Goal: Check status: Check status

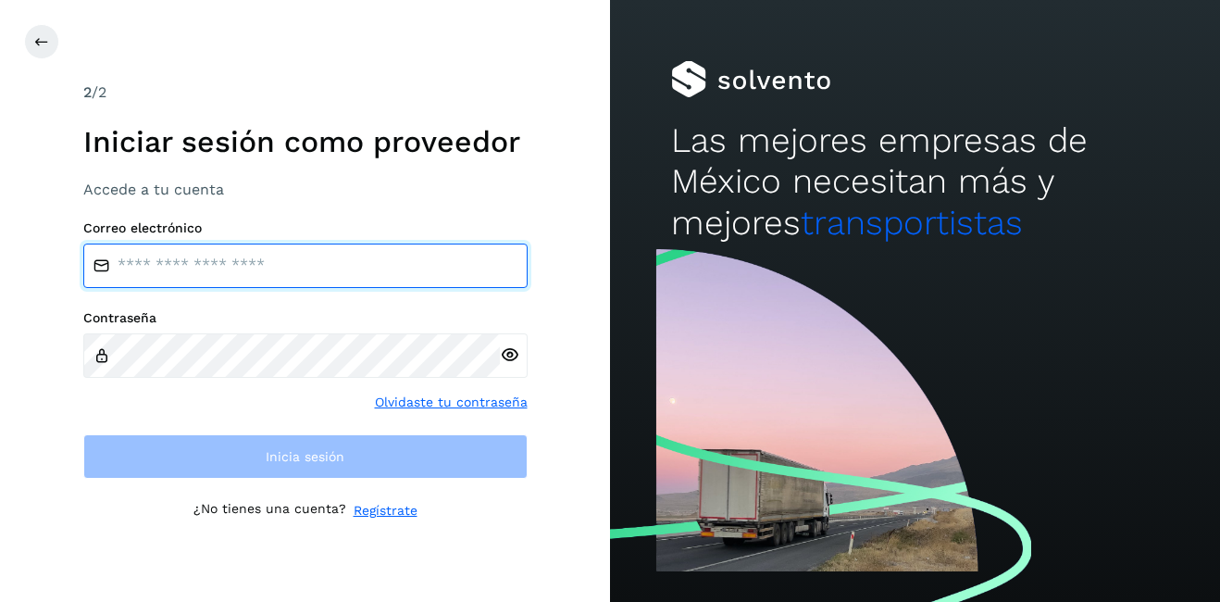
type input "**********"
click at [238, 271] on input "**********" at bounding box center [305, 266] width 444 height 44
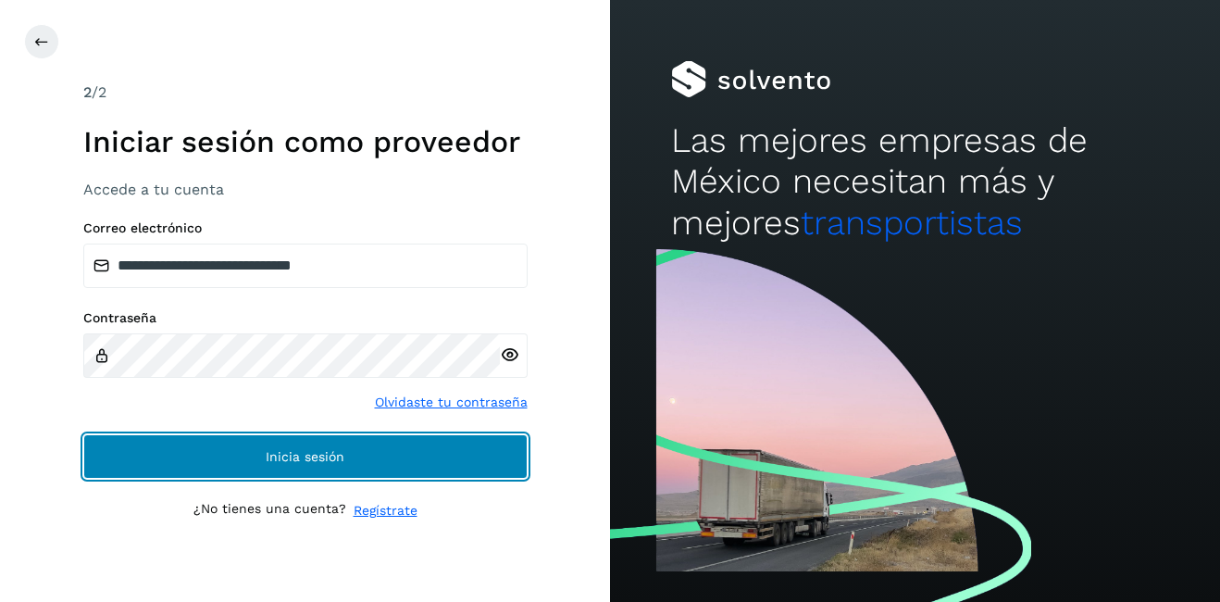
click at [321, 463] on button "Inicia sesión" at bounding box center [305, 456] width 444 height 44
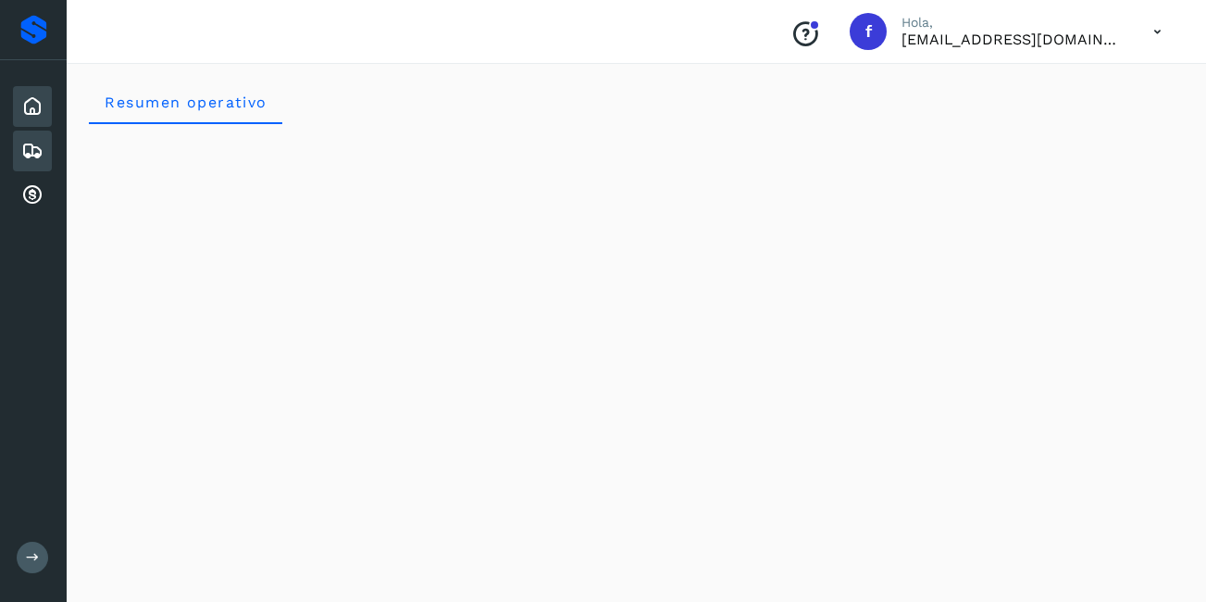
click at [28, 150] on icon at bounding box center [32, 151] width 22 height 22
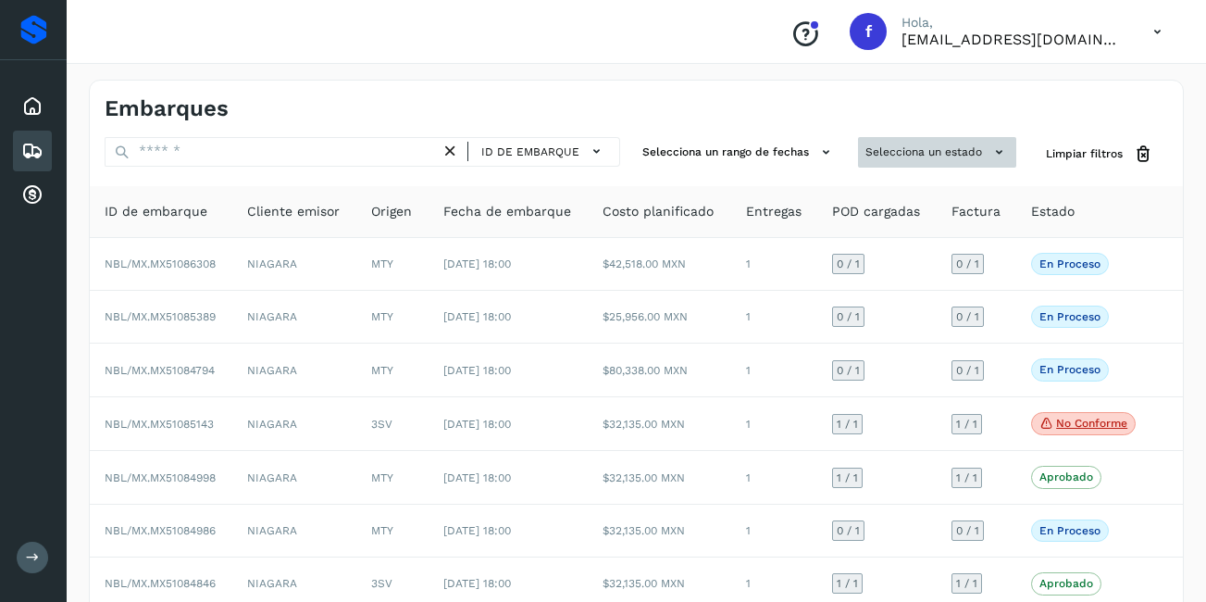
click at [970, 147] on button "Selecciona un estado" at bounding box center [937, 152] width 158 height 31
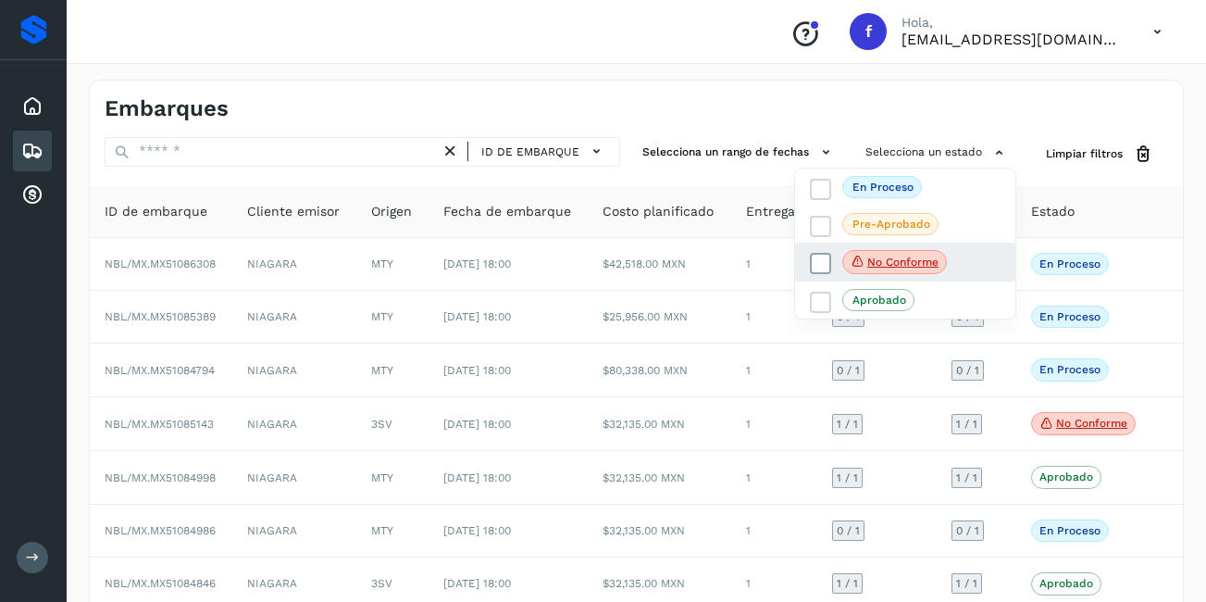
click at [911, 253] on span "No conforme" at bounding box center [895, 262] width 105 height 24
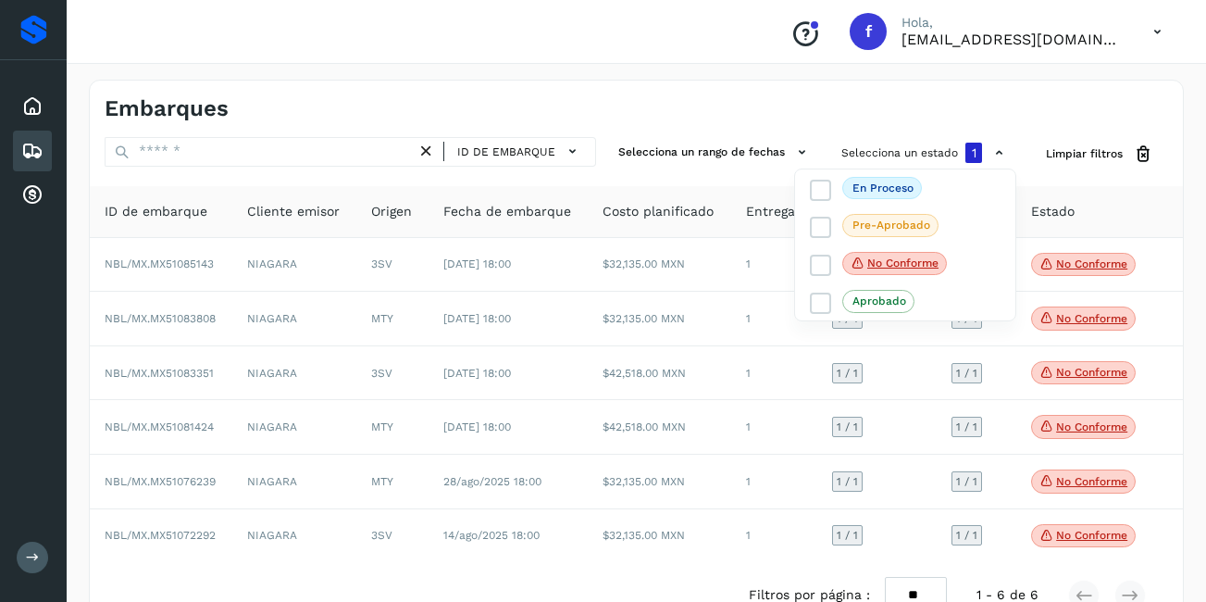
click at [1100, 273] on div at bounding box center [603, 301] width 1206 height 602
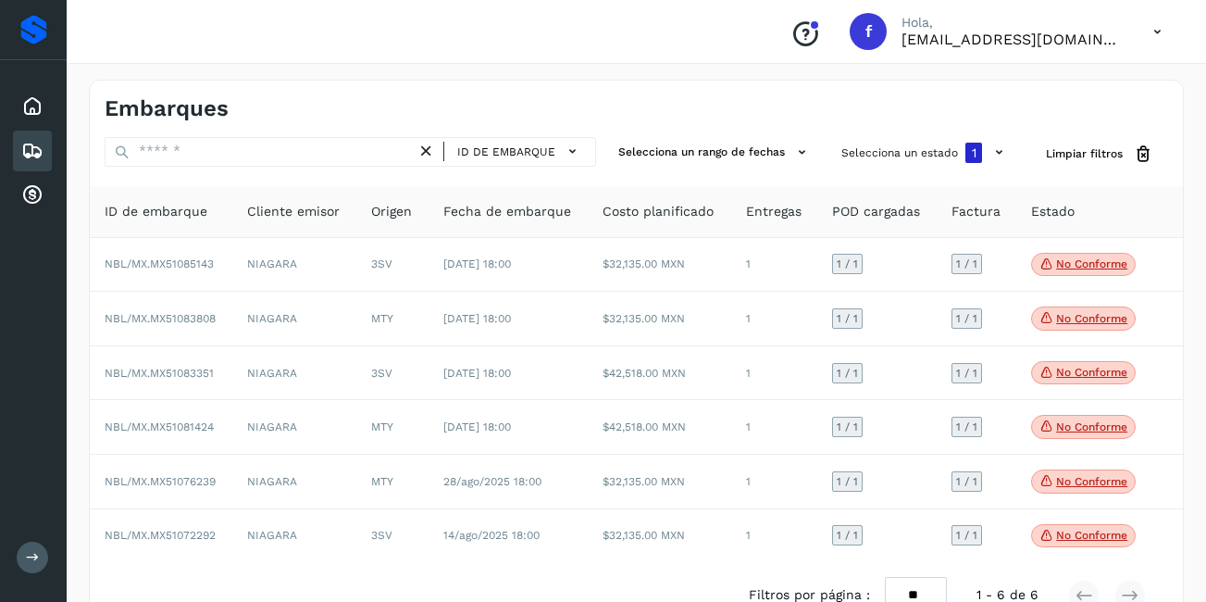
click at [1097, 270] on p "No conforme" at bounding box center [1091, 263] width 71 height 13
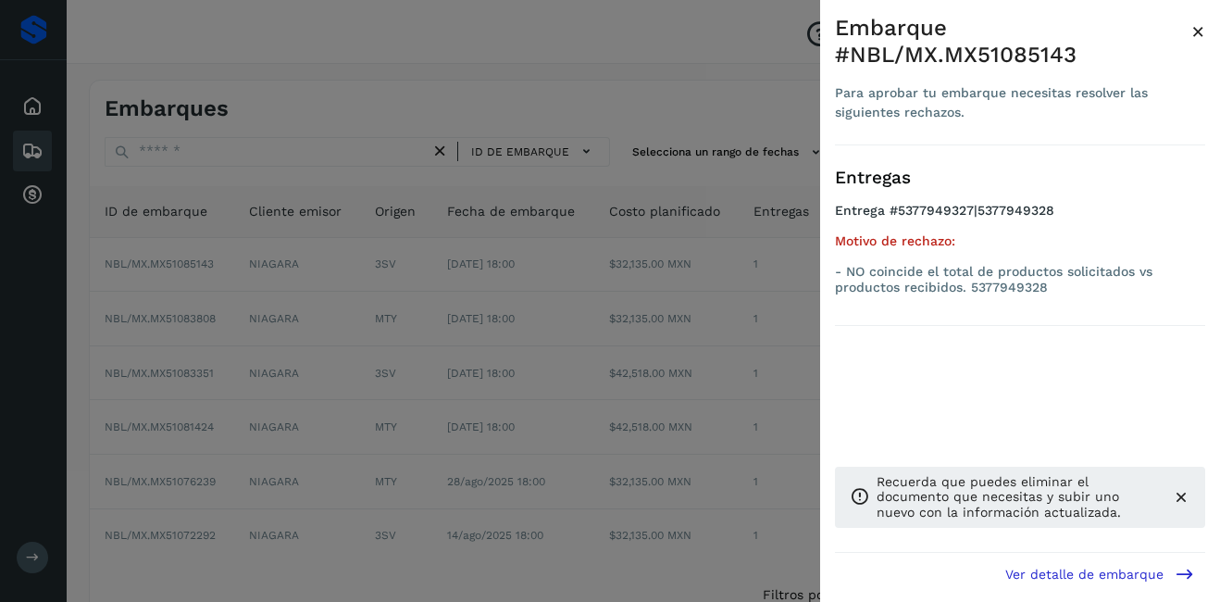
click at [1196, 34] on span "×" at bounding box center [1199, 32] width 14 height 26
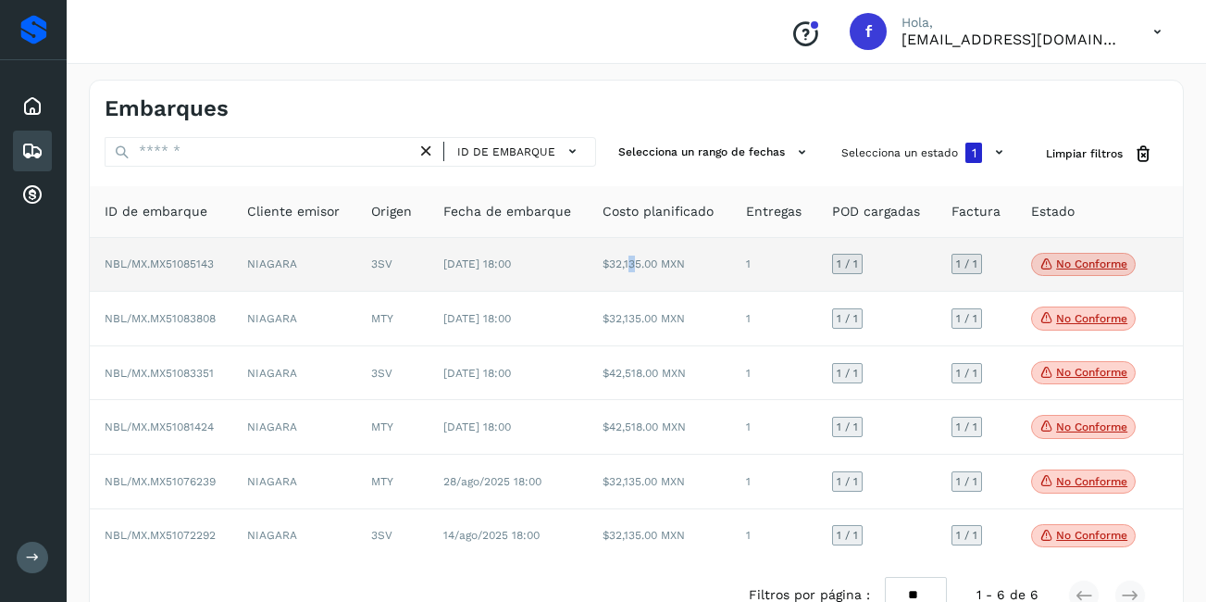
click at [627, 269] on td "$32,135.00 MXN" at bounding box center [659, 265] width 143 height 55
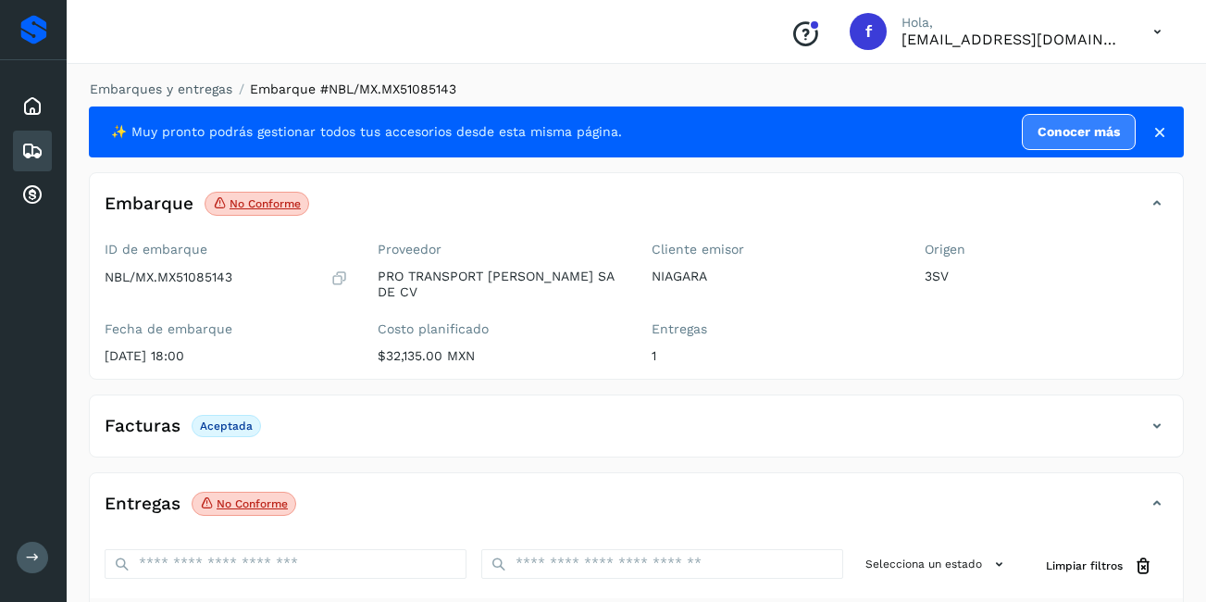
scroll to position [278, 0]
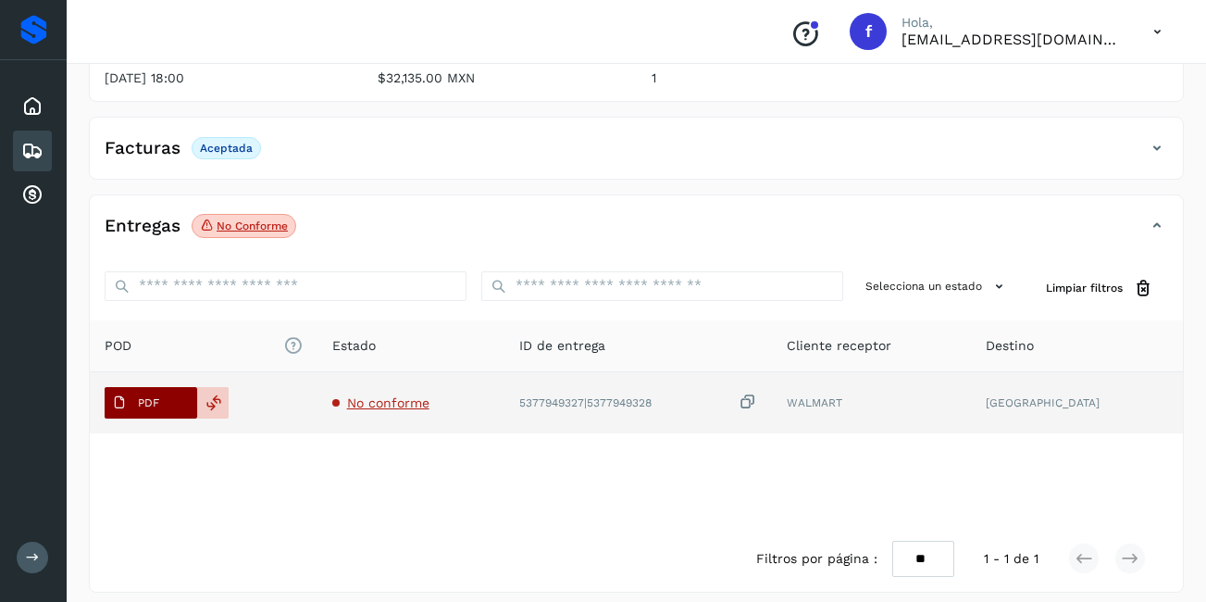
click at [160, 406] on button "PDF" at bounding box center [151, 402] width 93 height 31
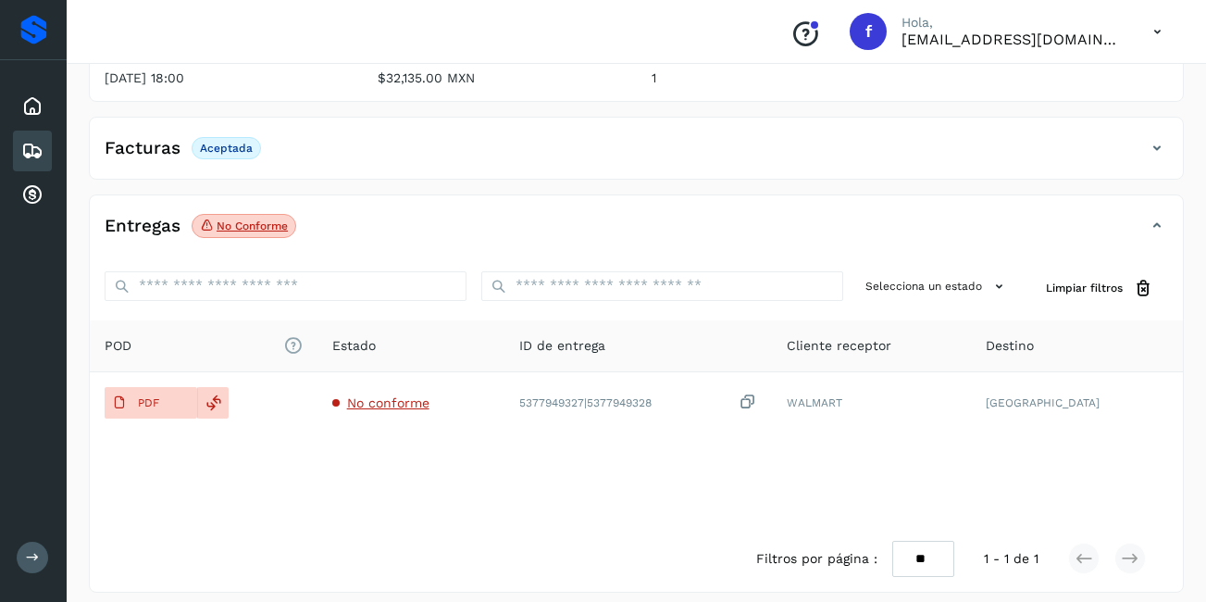
click at [15, 155] on div "Embarques" at bounding box center [32, 151] width 39 height 41
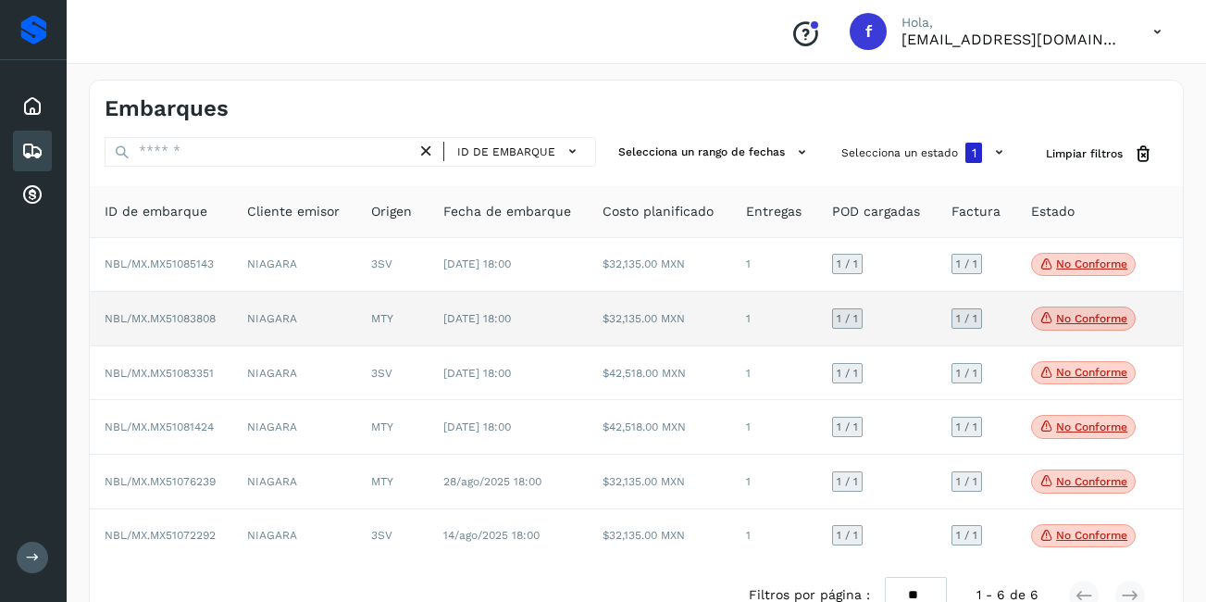
click at [1133, 319] on span "No conforme" at bounding box center [1083, 318] width 105 height 24
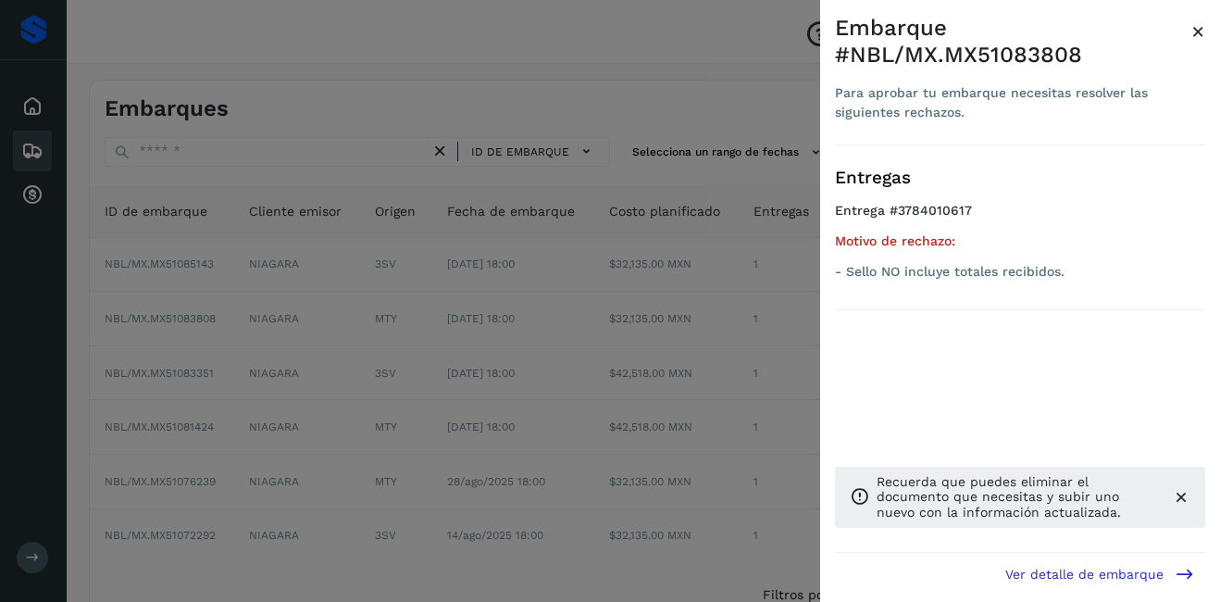
click at [1195, 28] on span "×" at bounding box center [1199, 32] width 14 height 26
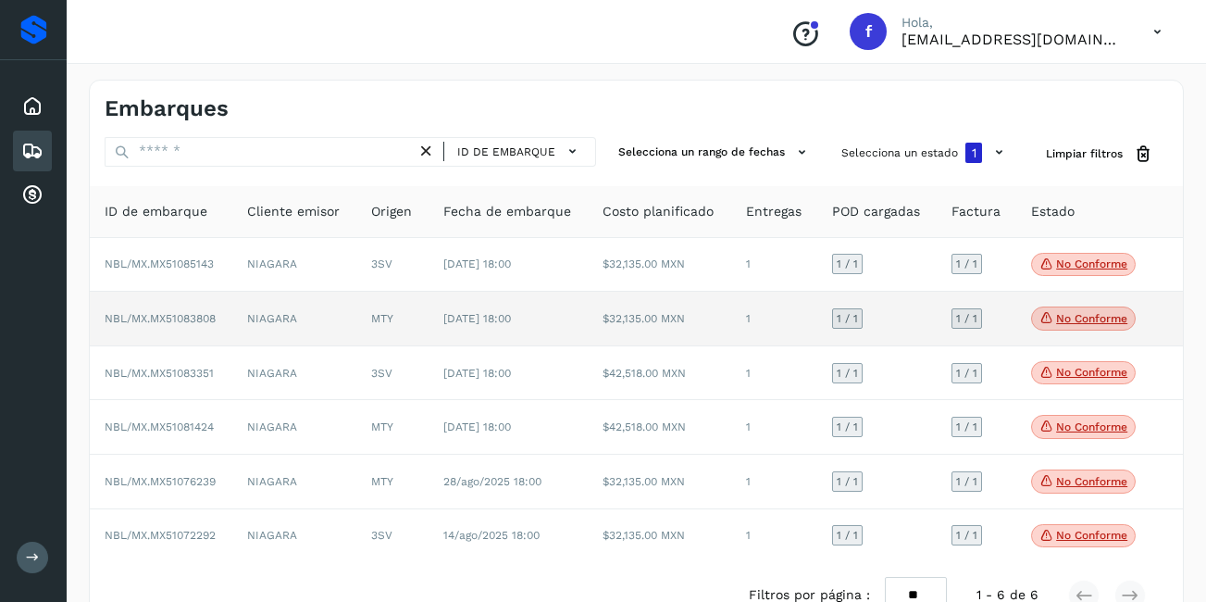
click at [608, 318] on td "$32,135.00 MXN" at bounding box center [659, 319] width 143 height 55
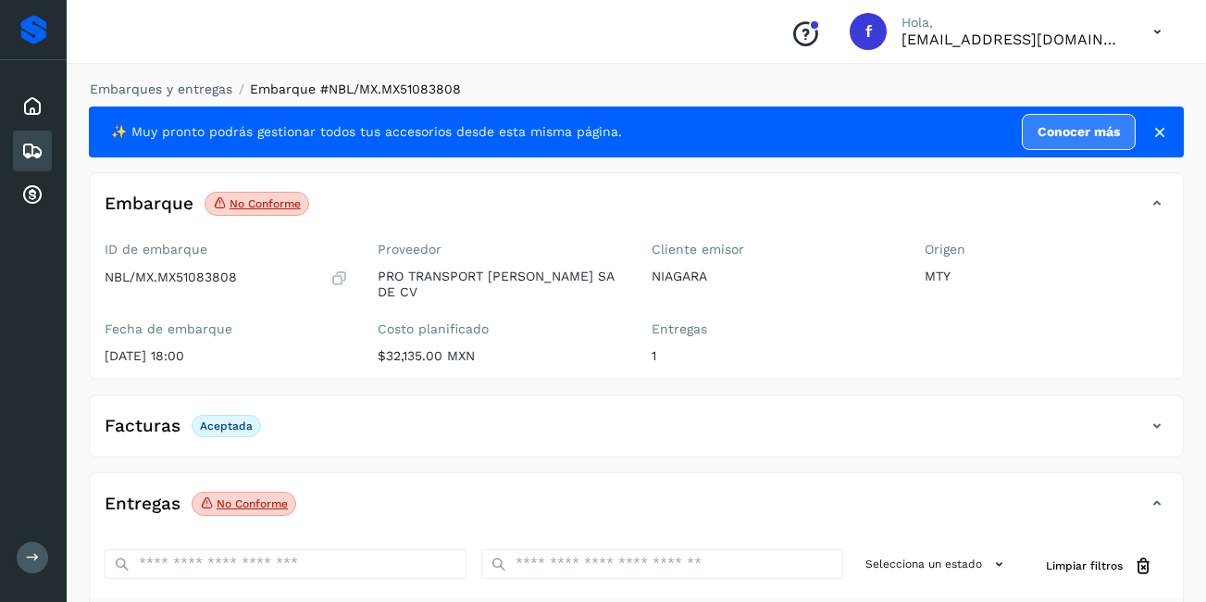
scroll to position [278, 0]
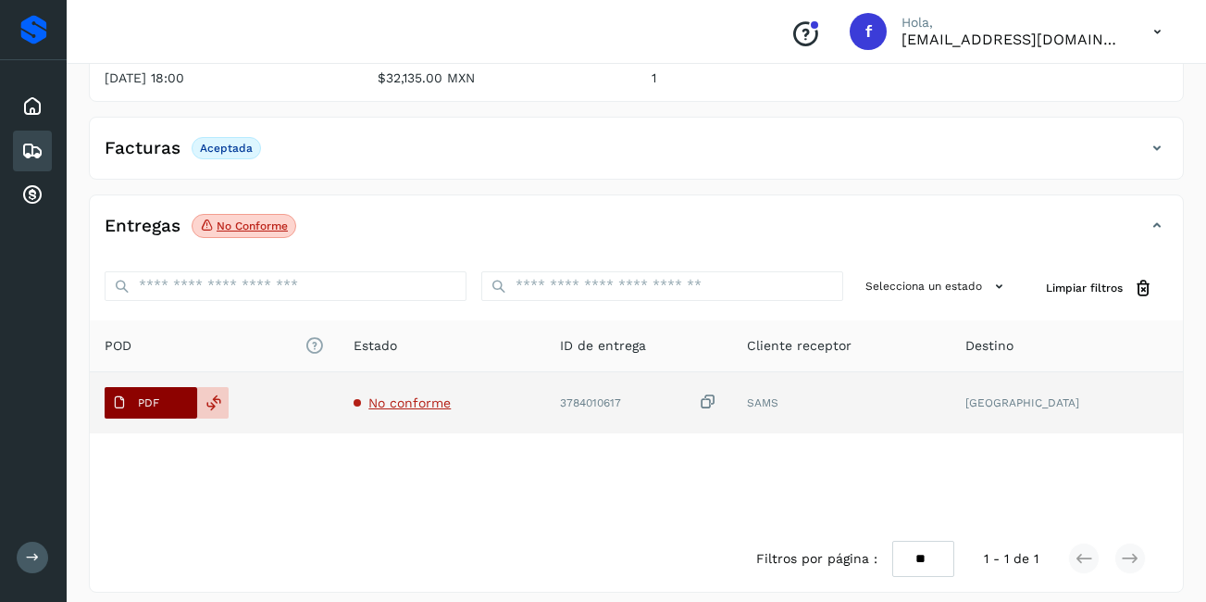
click at [168, 387] on button "PDF" at bounding box center [151, 402] width 93 height 31
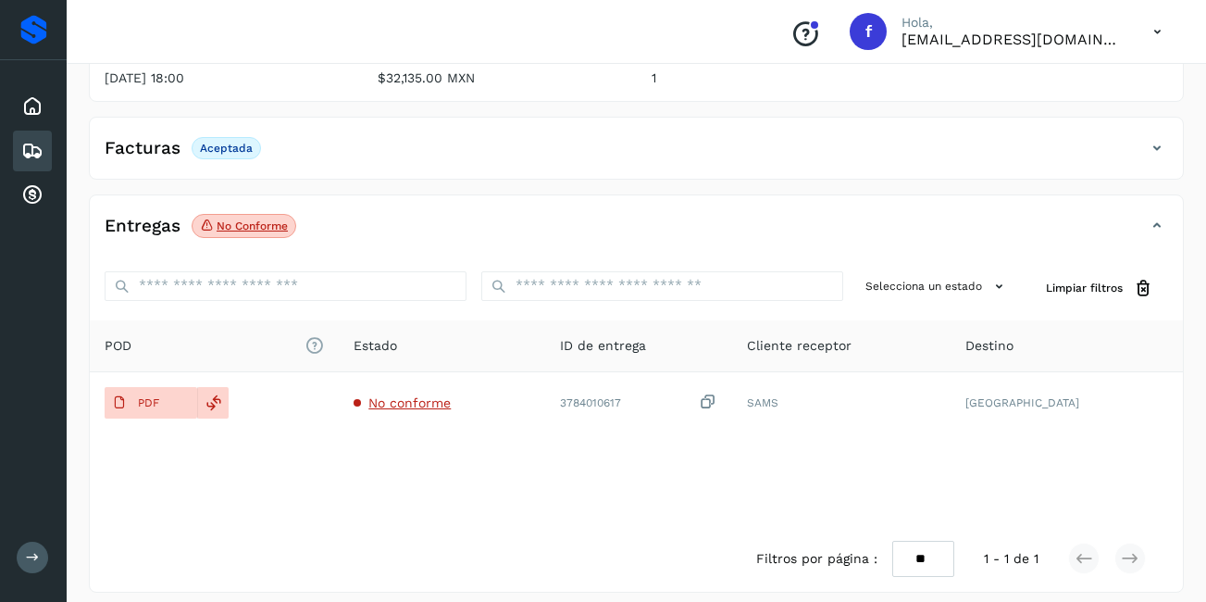
click at [29, 149] on icon at bounding box center [32, 151] width 22 height 22
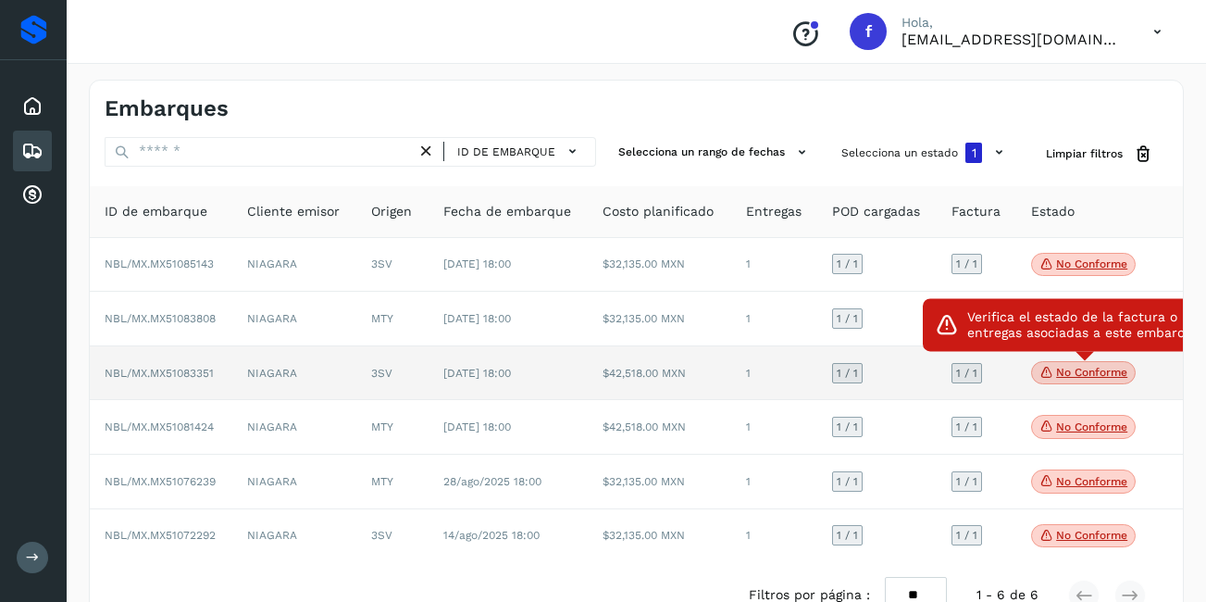
click at [1056, 381] on span "No conforme" at bounding box center [1083, 373] width 105 height 24
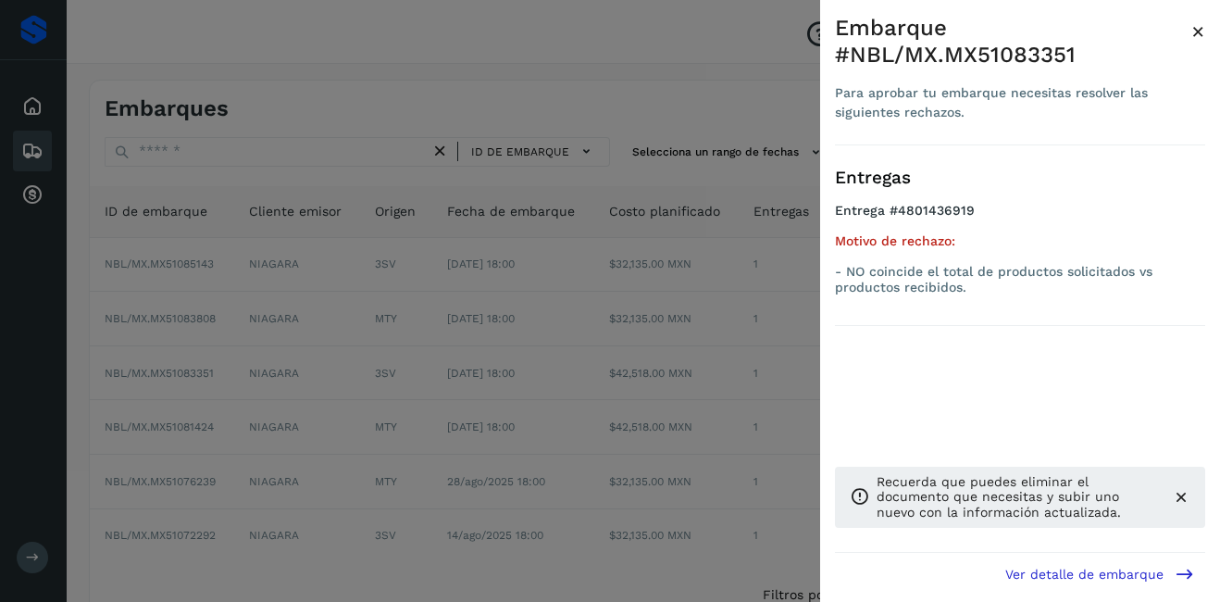
click at [1198, 36] on span "×" at bounding box center [1199, 32] width 14 height 26
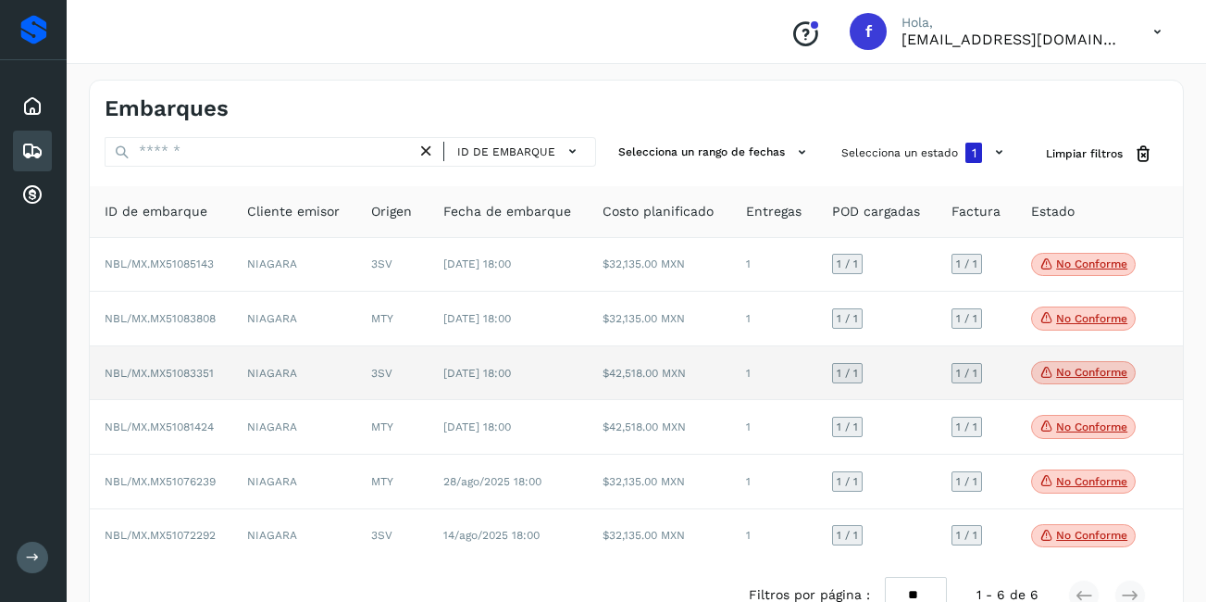
click at [572, 380] on td "[DATE] 18:00" at bounding box center [509, 373] width 160 height 55
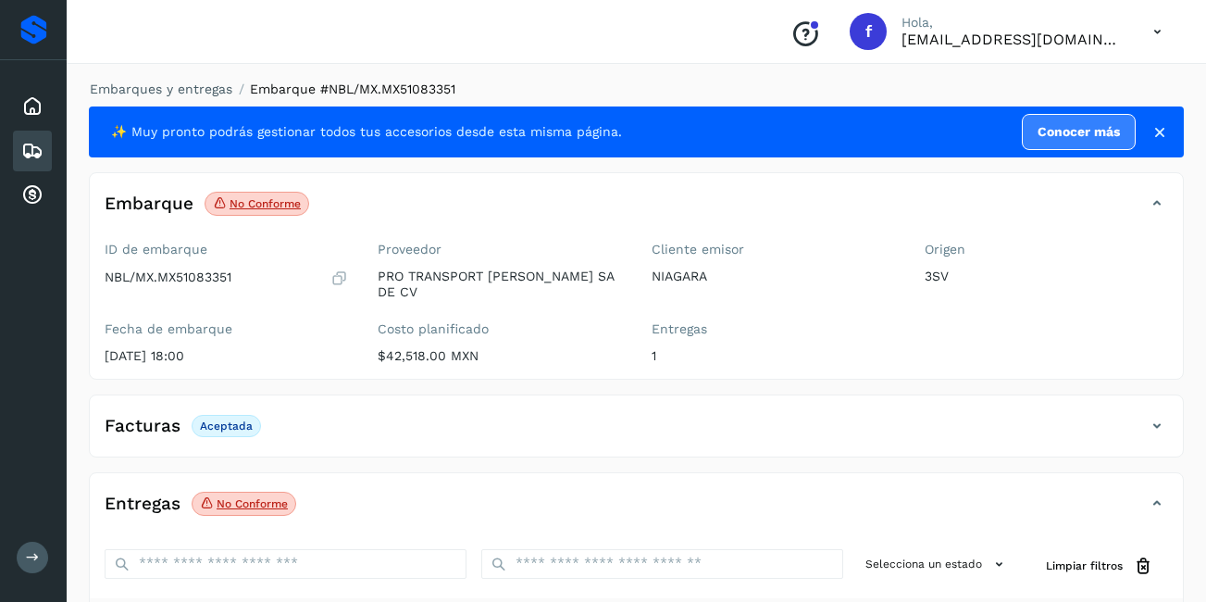
scroll to position [278, 0]
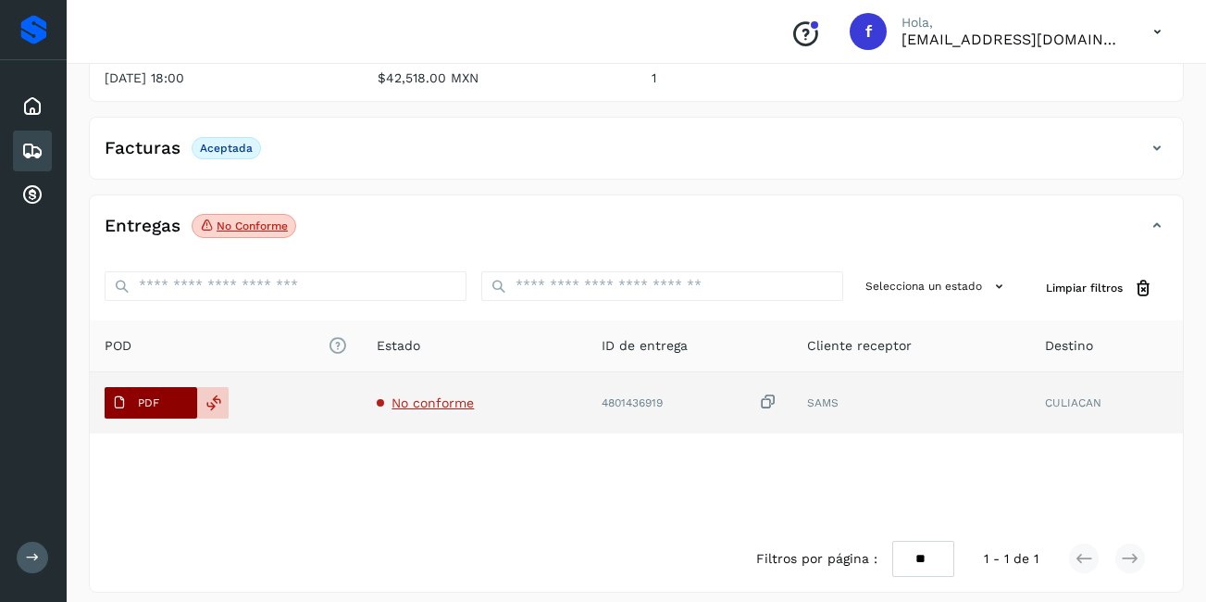
click at [166, 390] on span "PDF" at bounding box center [136, 403] width 62 height 30
click at [211, 394] on icon at bounding box center [214, 402] width 17 height 17
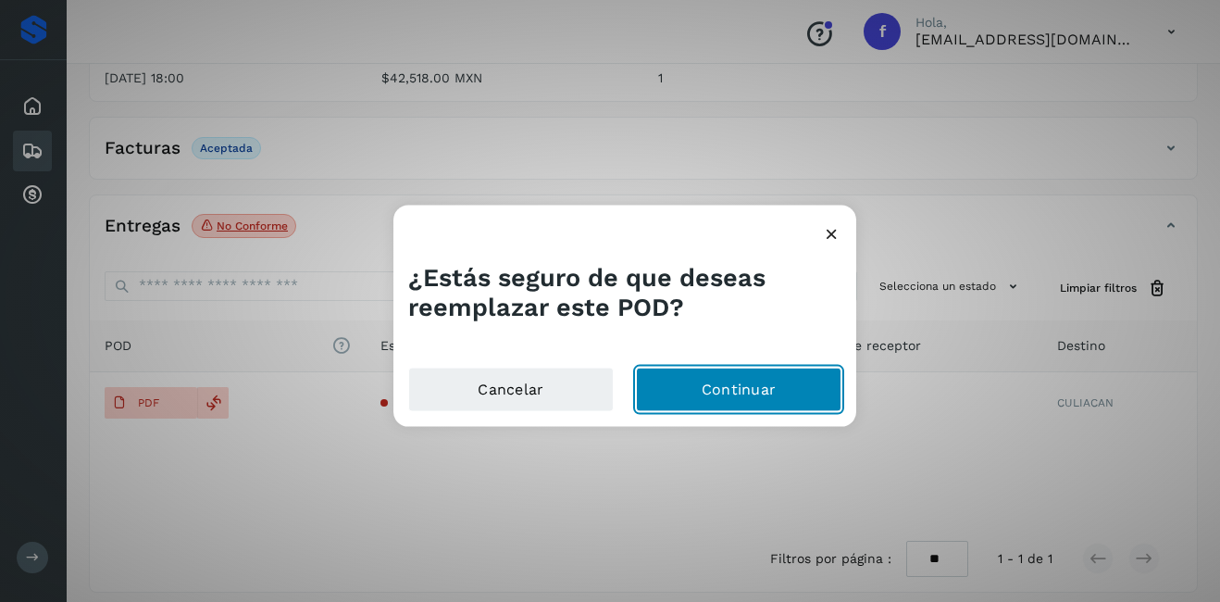
click at [797, 395] on button "Continuar" at bounding box center [739, 389] width 206 height 44
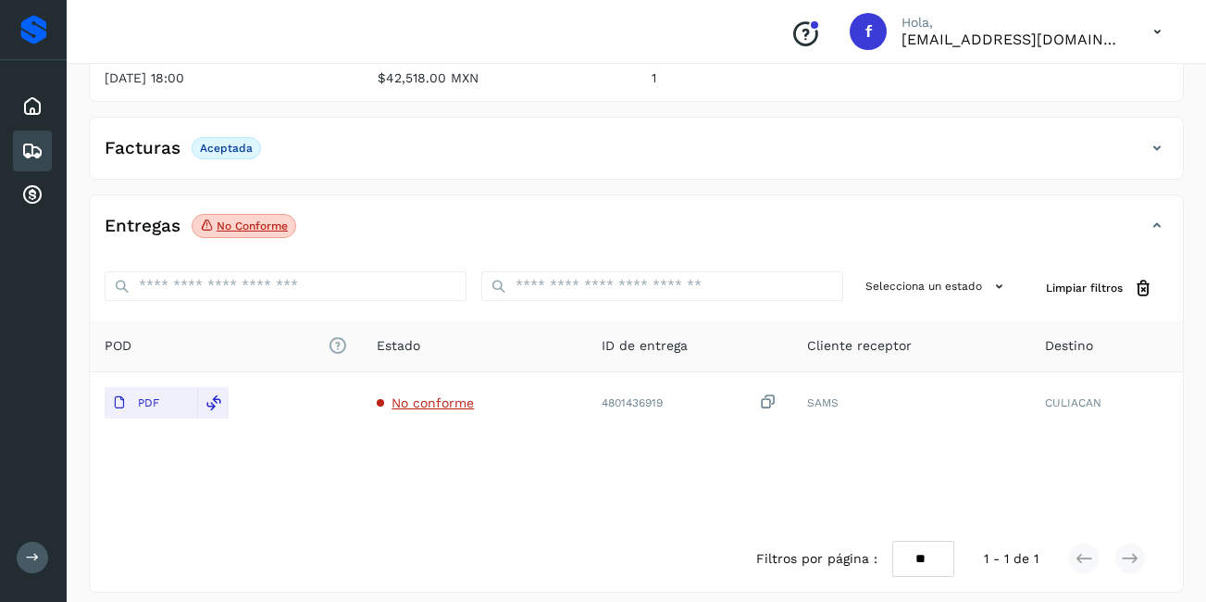
click at [33, 152] on icon at bounding box center [32, 151] width 22 height 22
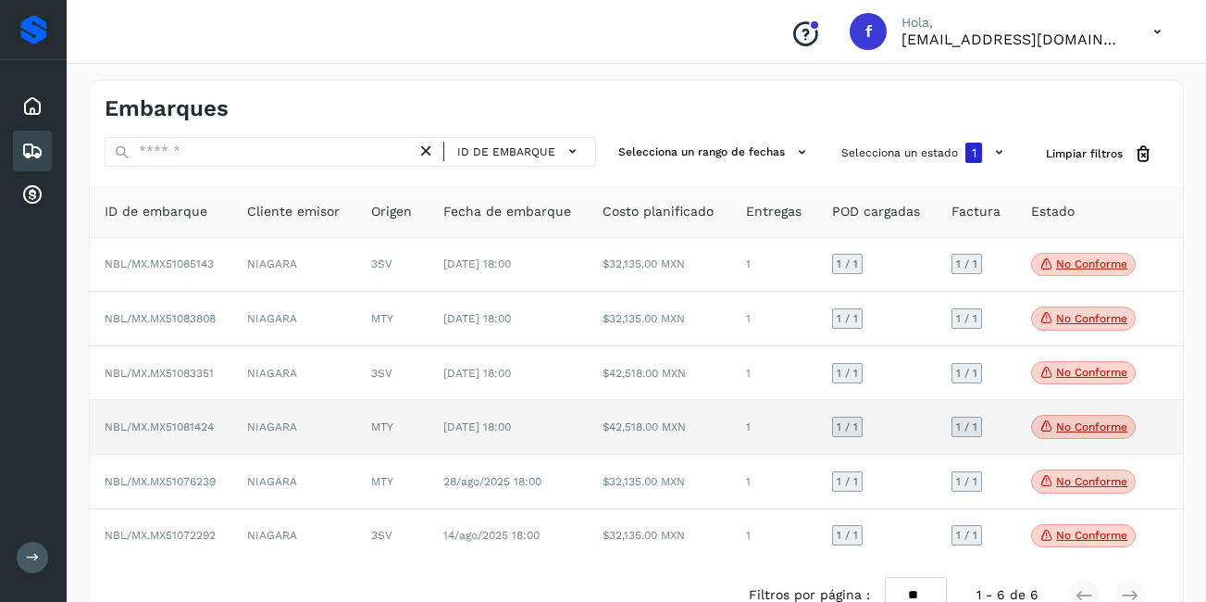
click at [1101, 431] on p "No conforme" at bounding box center [1091, 426] width 71 height 13
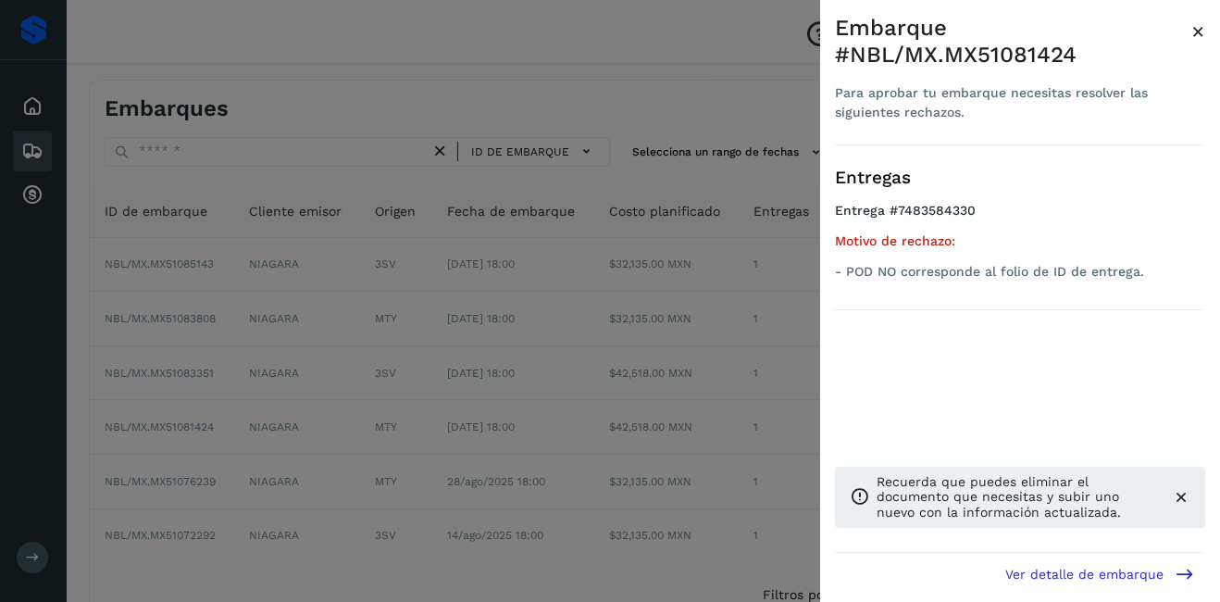
click at [1204, 33] on span "×" at bounding box center [1199, 32] width 14 height 26
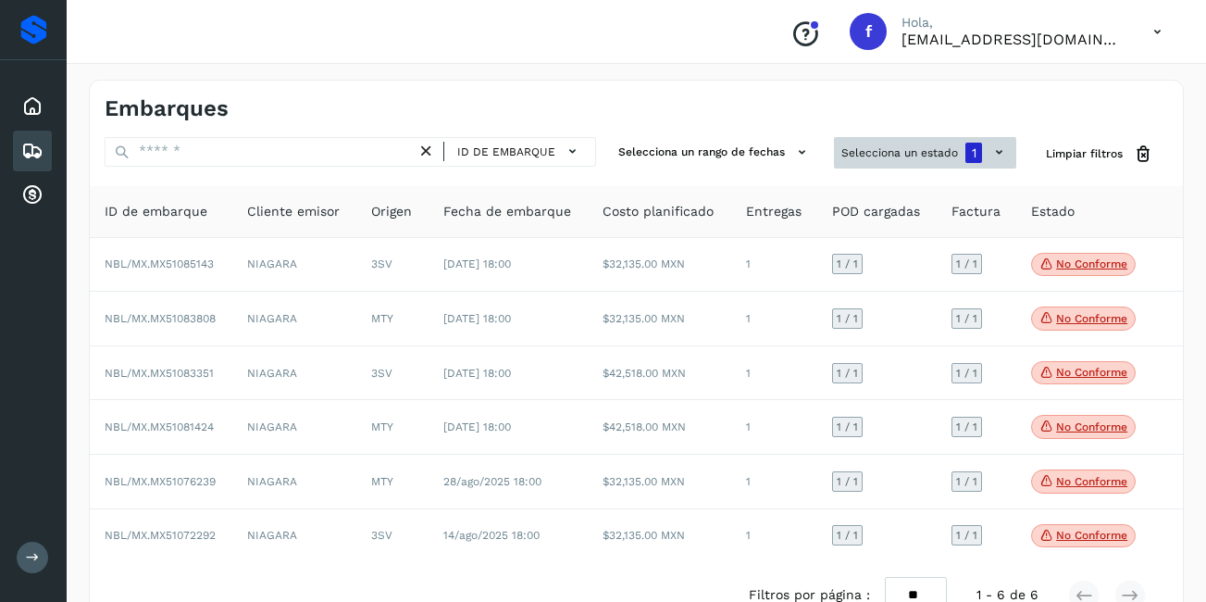
click at [906, 156] on button "Selecciona un estado 1" at bounding box center [925, 152] width 182 height 31
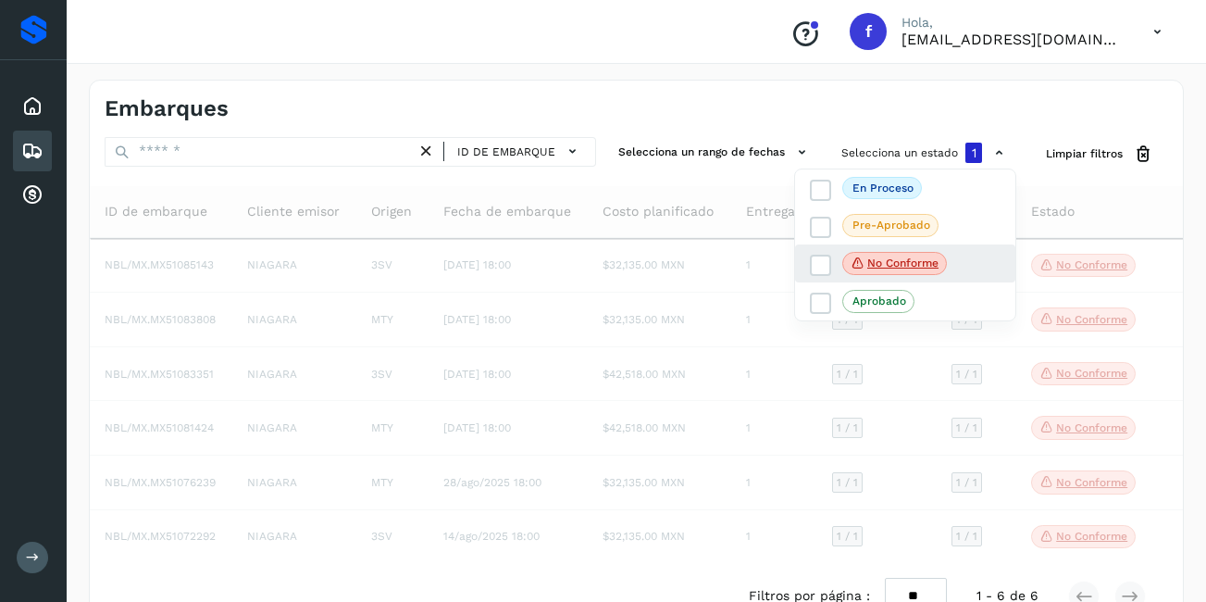
click at [892, 249] on div "No conforme" at bounding box center [905, 263] width 220 height 39
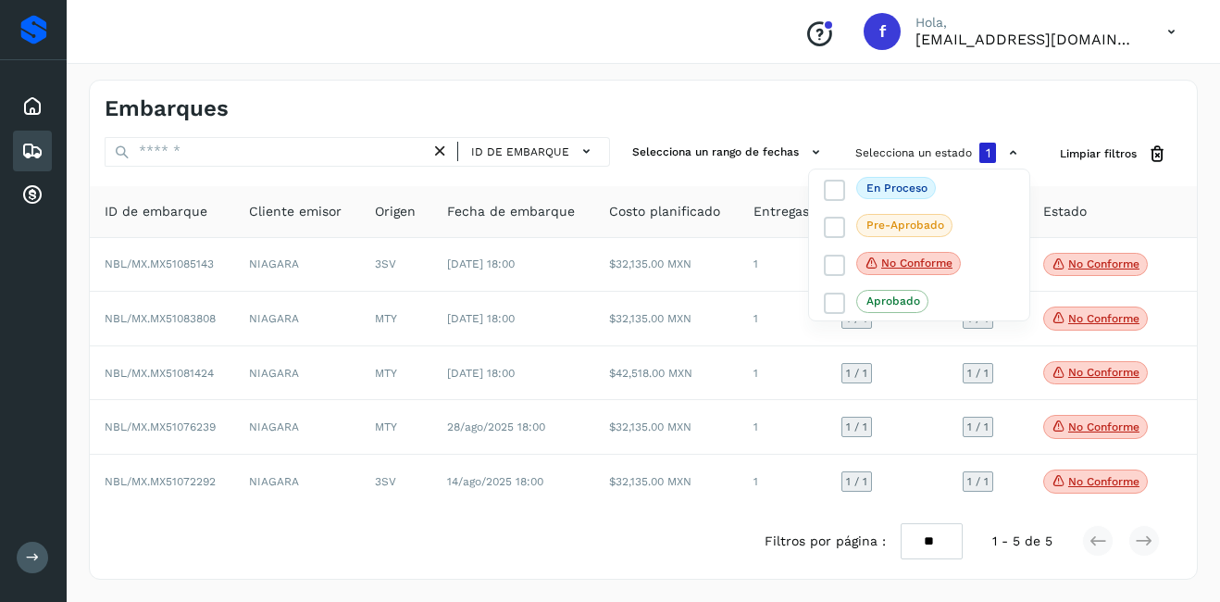
click at [1088, 440] on div at bounding box center [610, 301] width 1220 height 602
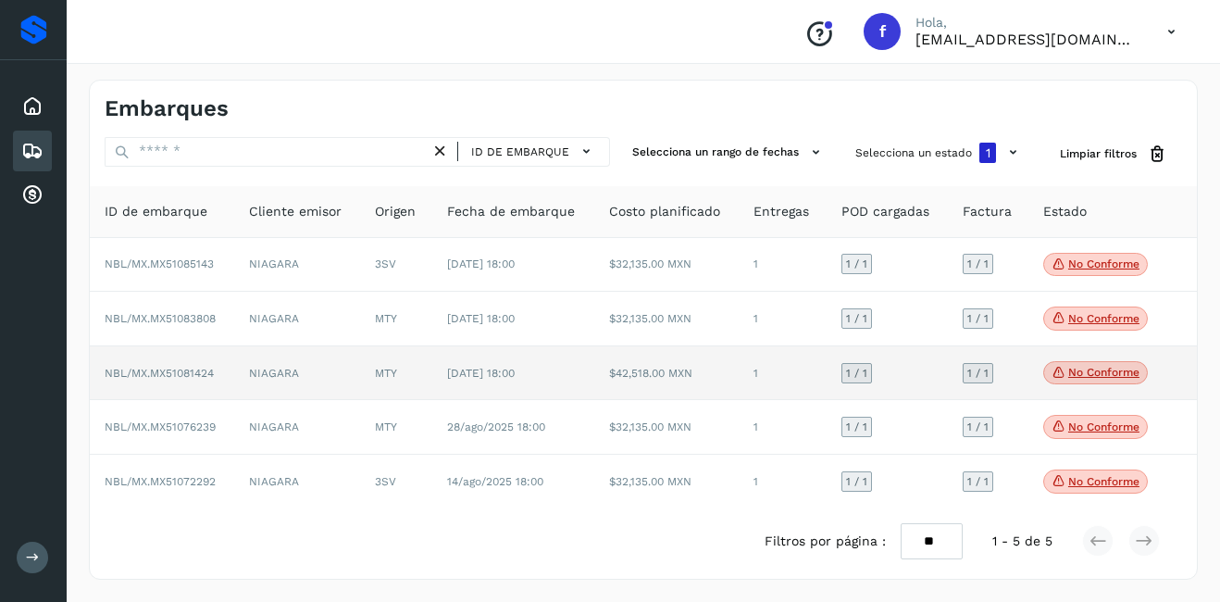
click at [1083, 375] on p "No conforme" at bounding box center [1103, 372] width 71 height 13
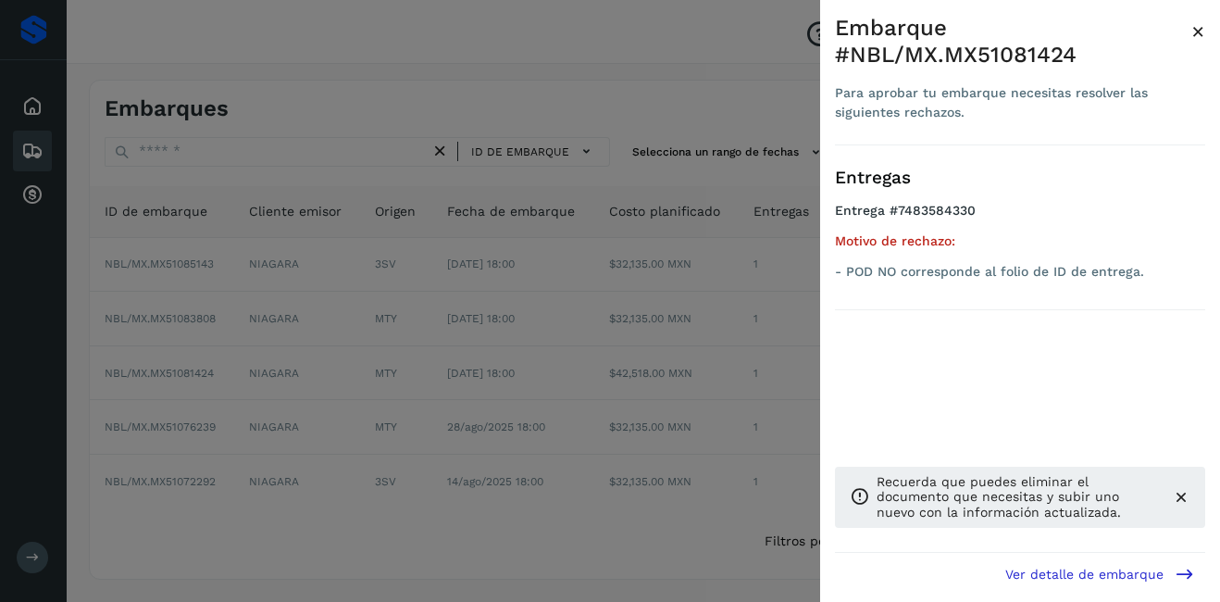
click at [1202, 32] on span "×" at bounding box center [1199, 32] width 14 height 26
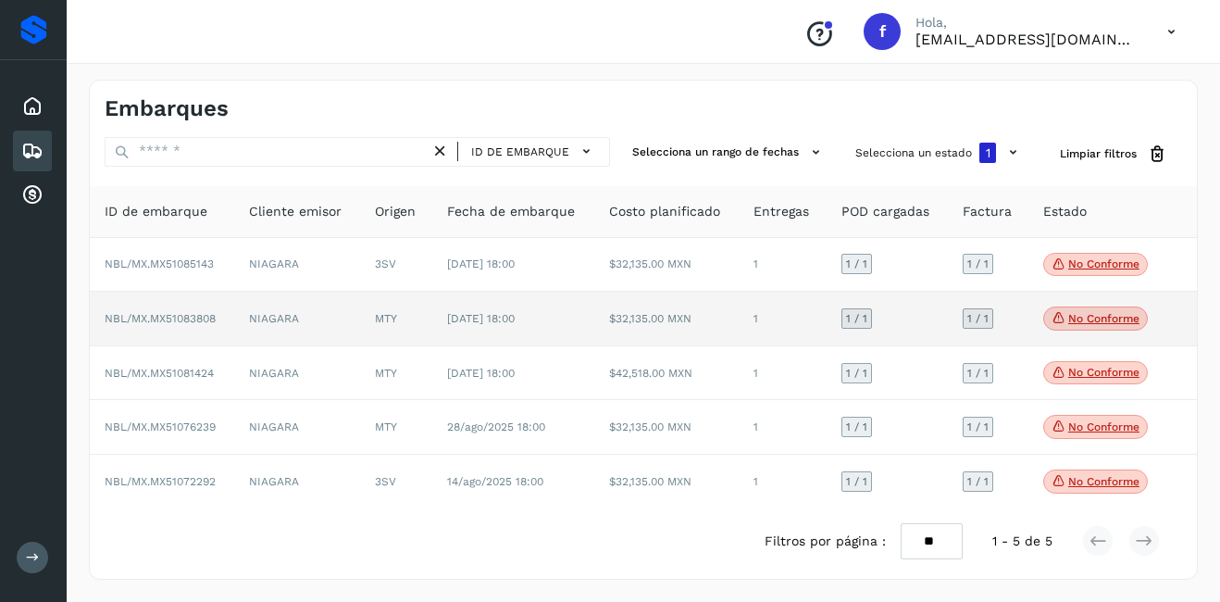
click at [1093, 324] on p "No conforme" at bounding box center [1103, 318] width 71 height 13
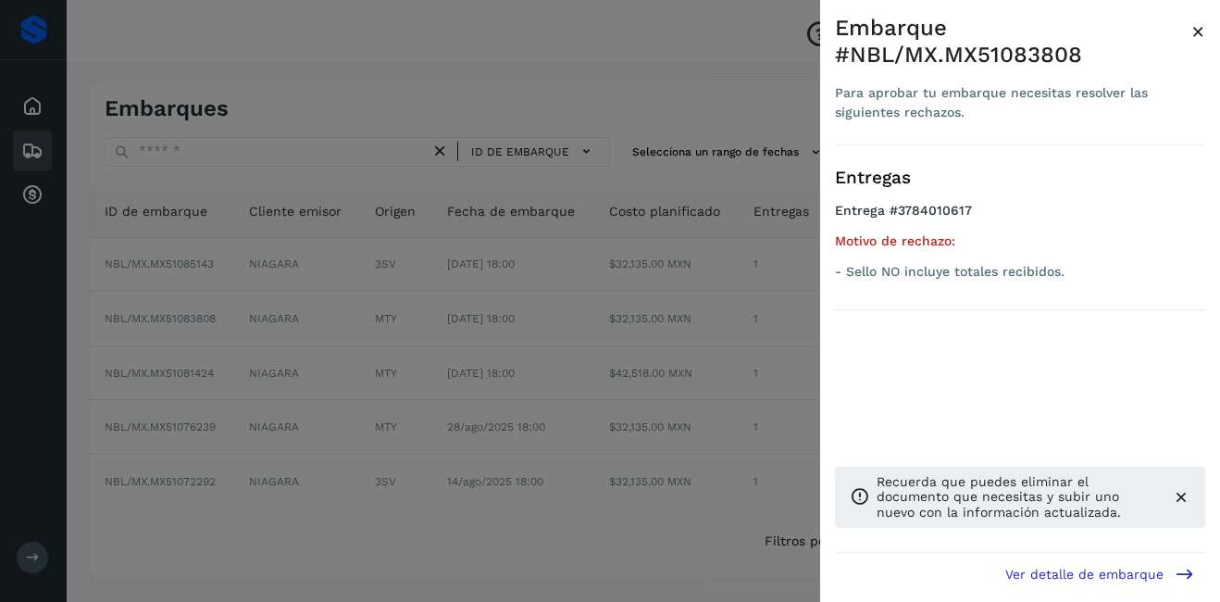
click at [1199, 29] on span "×" at bounding box center [1199, 32] width 14 height 26
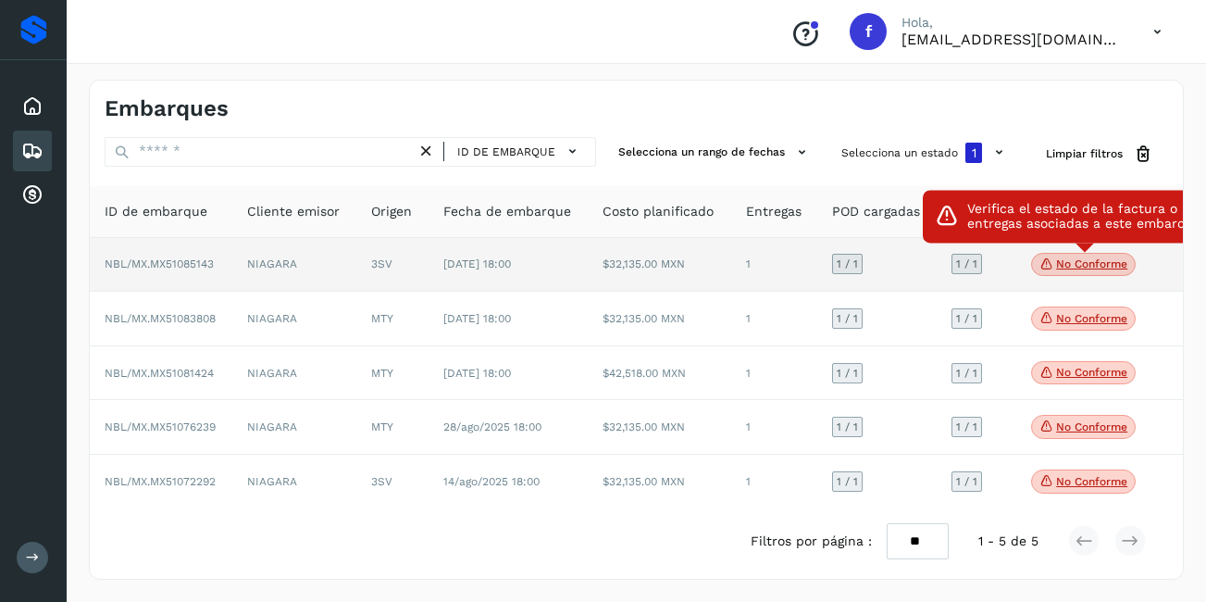
click at [1109, 256] on span "No conforme" at bounding box center [1083, 265] width 105 height 24
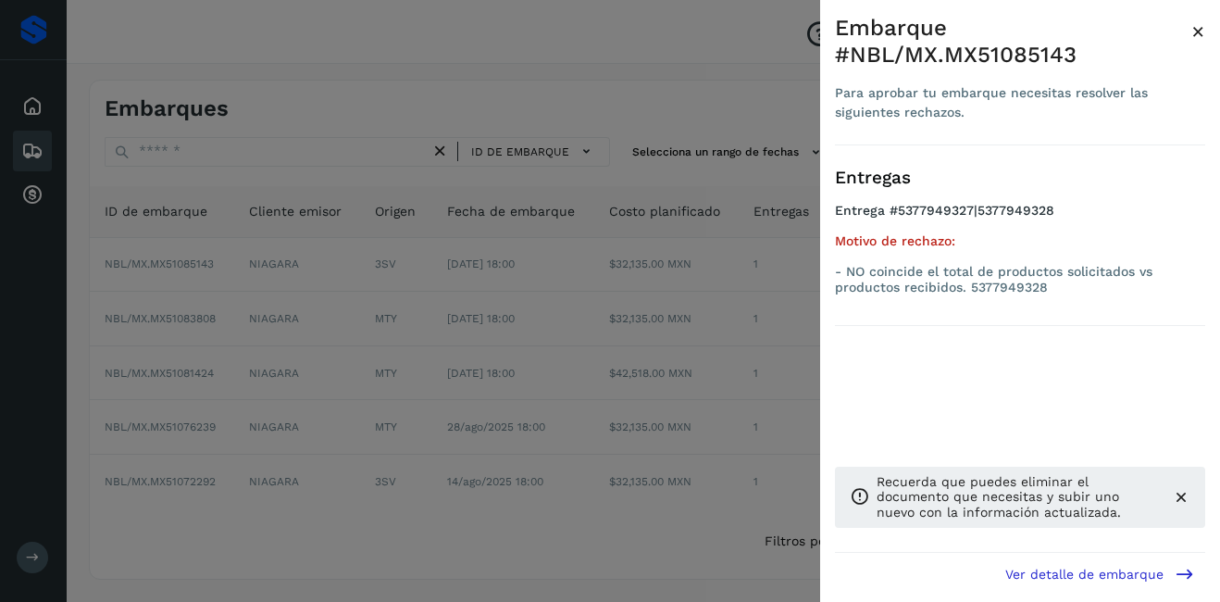
click at [1199, 29] on span "×" at bounding box center [1199, 32] width 14 height 26
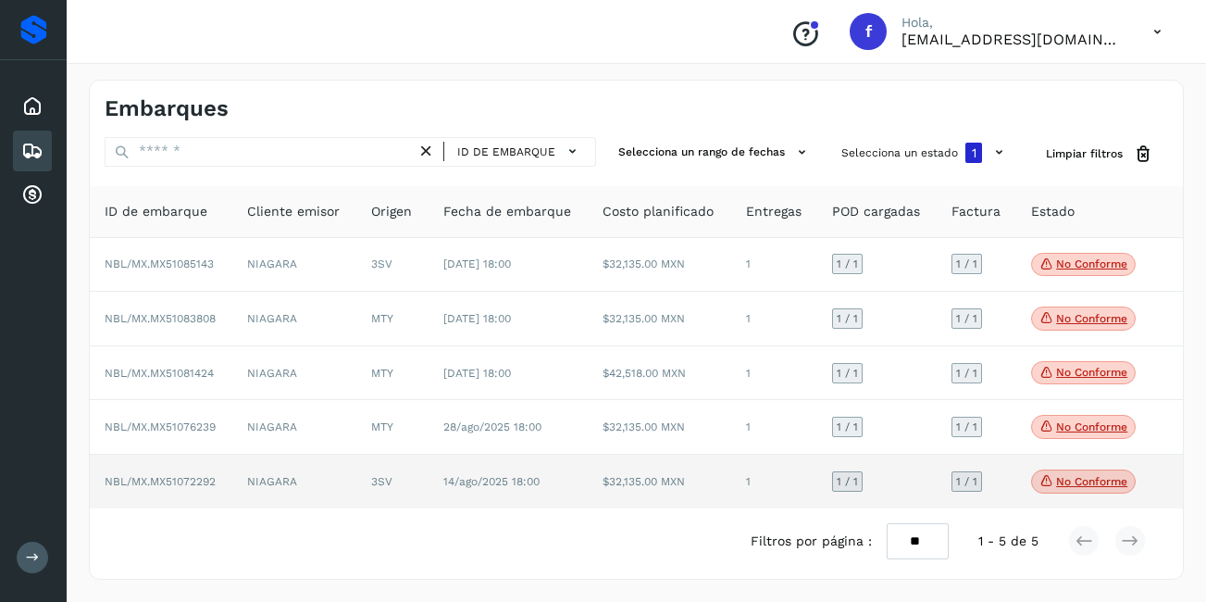
click at [1086, 485] on p "No conforme" at bounding box center [1091, 481] width 71 height 13
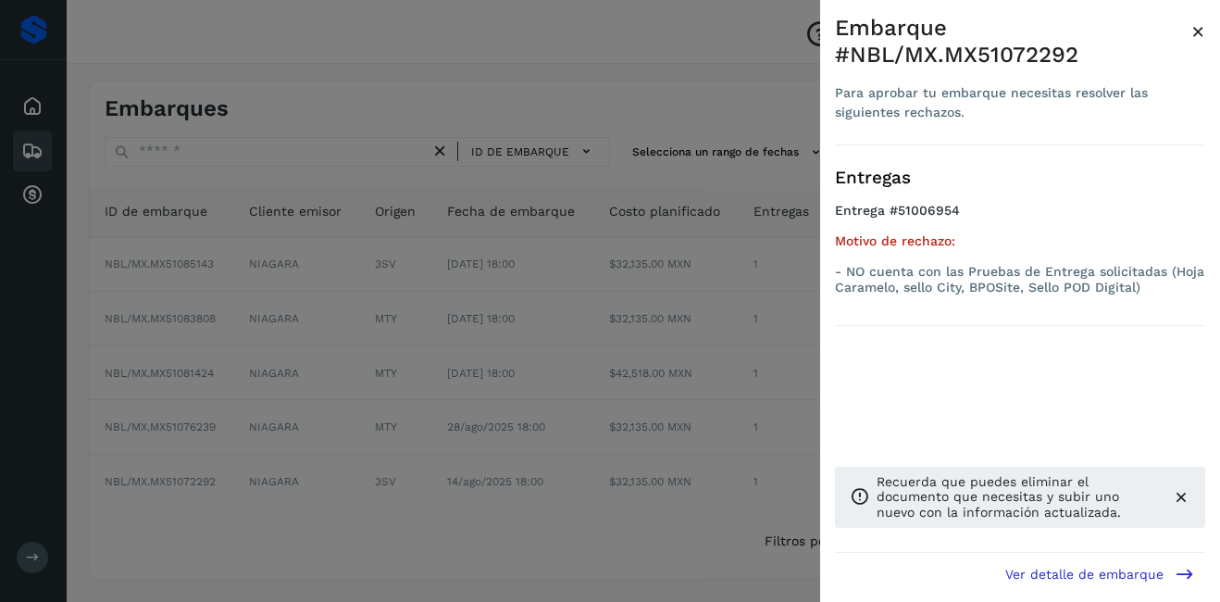
click at [1195, 36] on span "×" at bounding box center [1199, 32] width 14 height 26
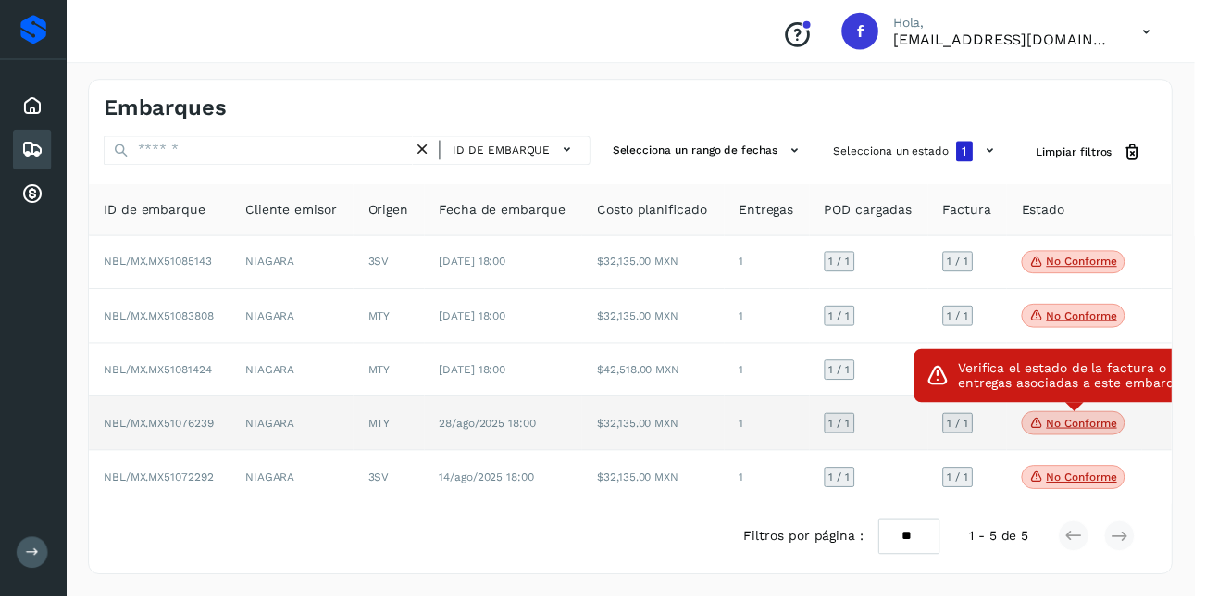
click at [1071, 422] on p "No conforme" at bounding box center [1091, 426] width 71 height 13
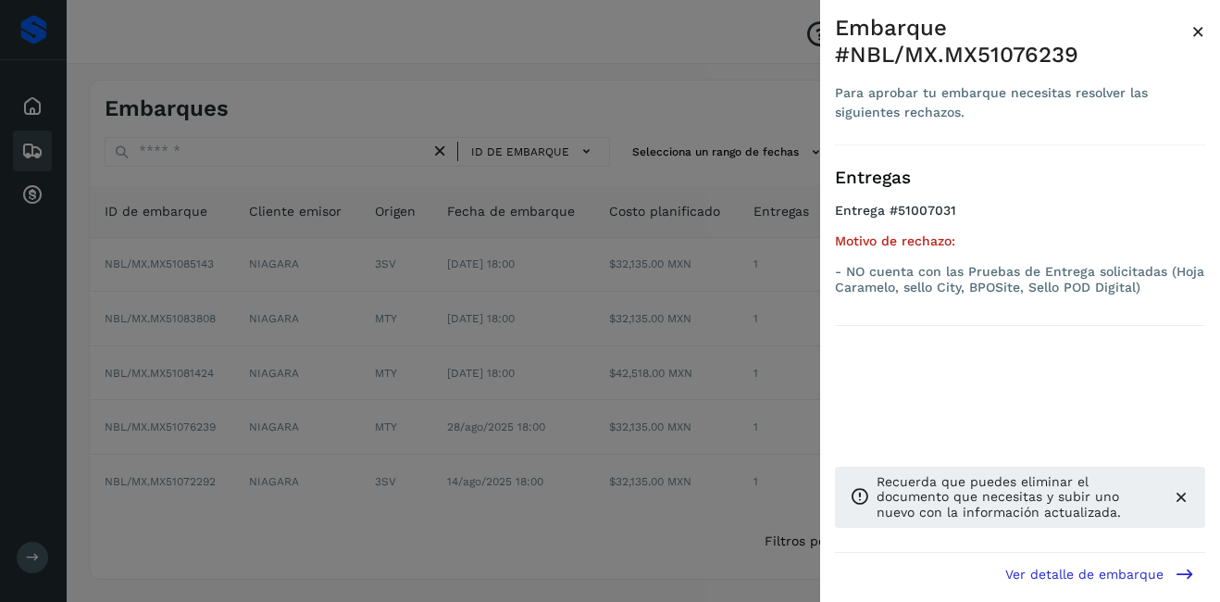
click at [1195, 33] on span "×" at bounding box center [1199, 32] width 14 height 26
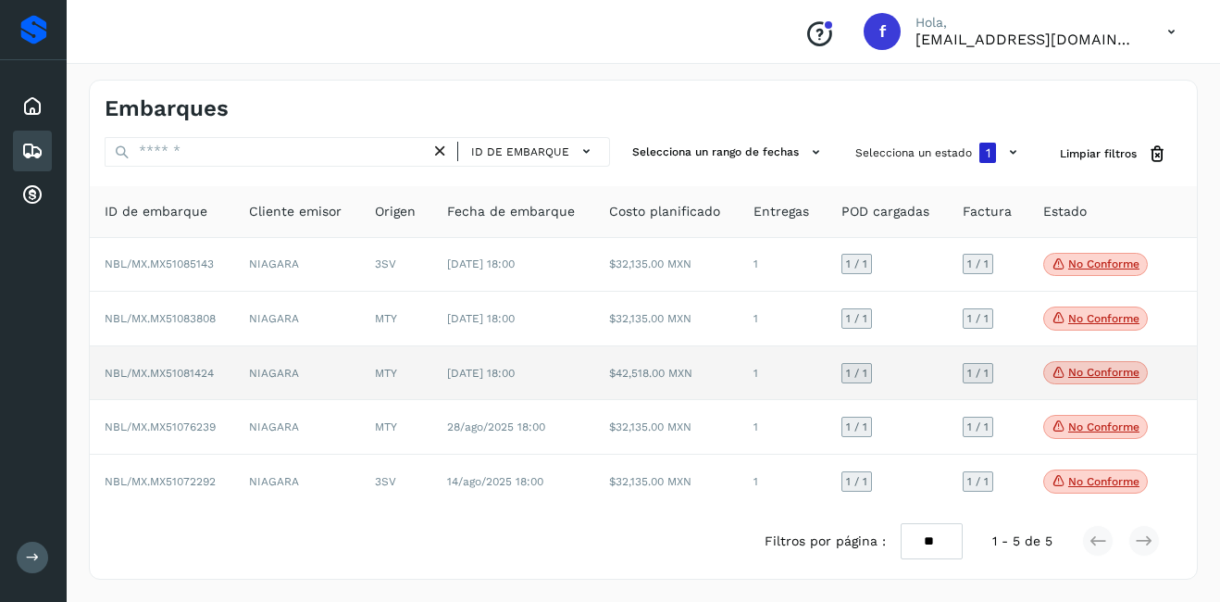
click at [1105, 376] on p "No conforme" at bounding box center [1103, 372] width 71 height 13
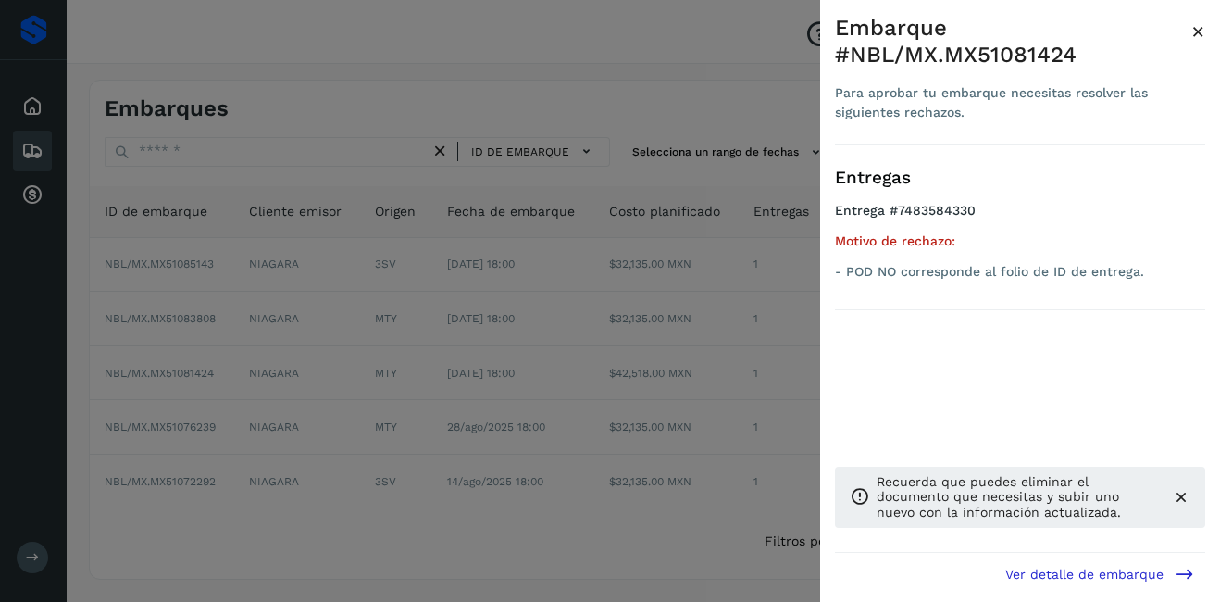
click at [1212, 31] on div "Embarque #NBL/MX.MX51081424 Para aprobar tu embarque necesitas resolver las sig…" at bounding box center [1020, 315] width 400 height 631
click at [1196, 30] on span "×" at bounding box center [1199, 32] width 14 height 26
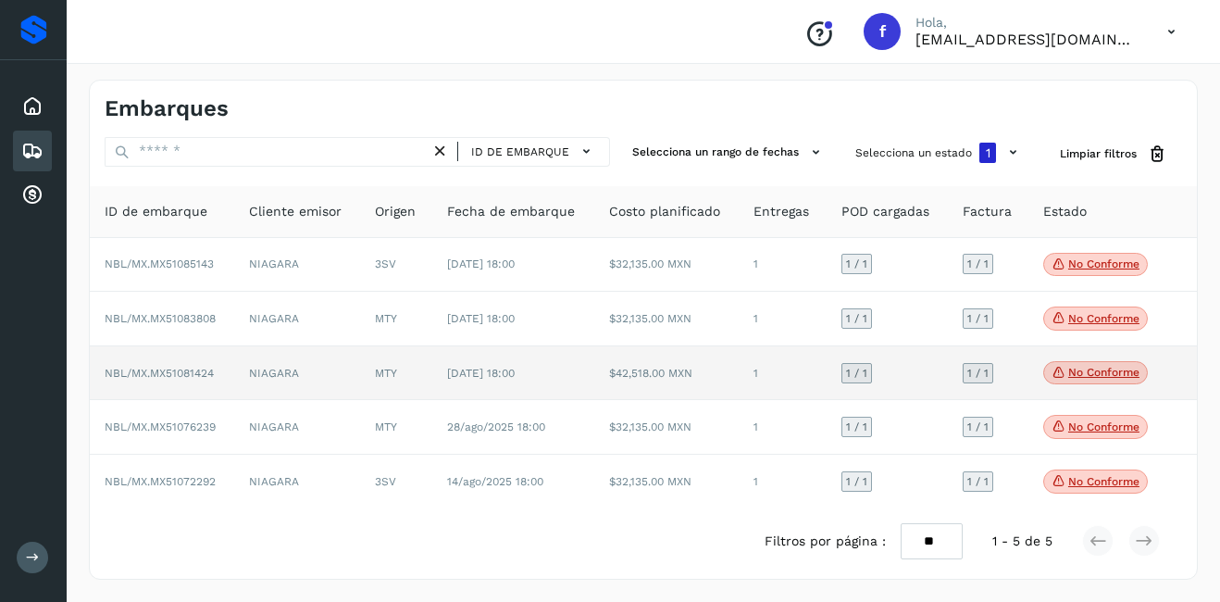
click at [631, 392] on td "$42,518.00 MXN" at bounding box center [666, 373] width 144 height 55
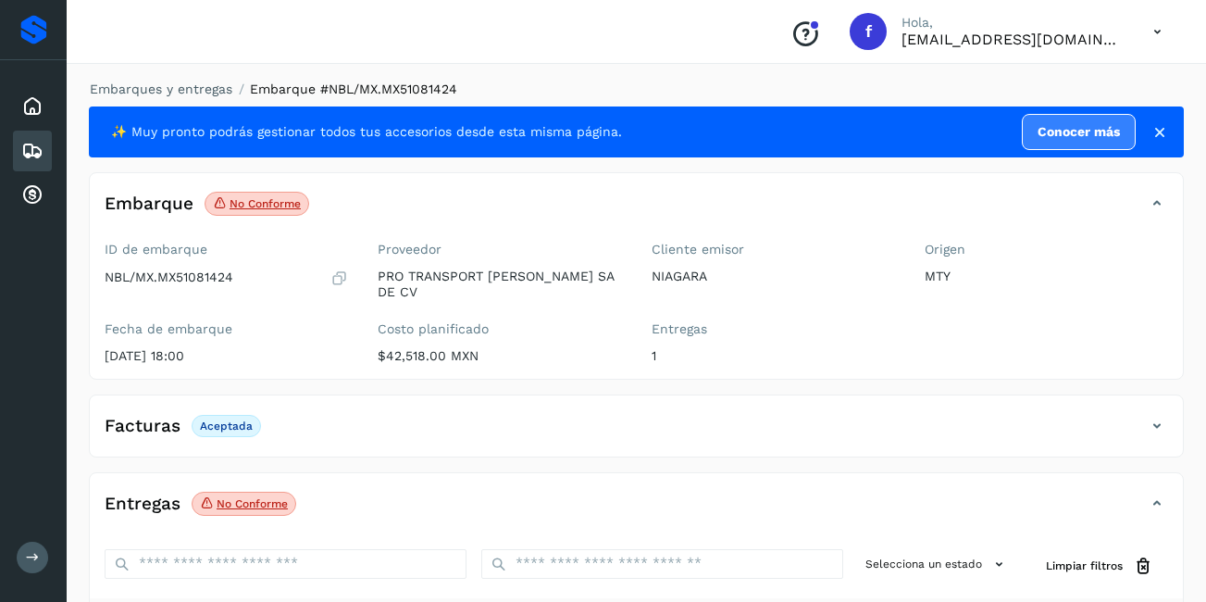
scroll to position [278, 0]
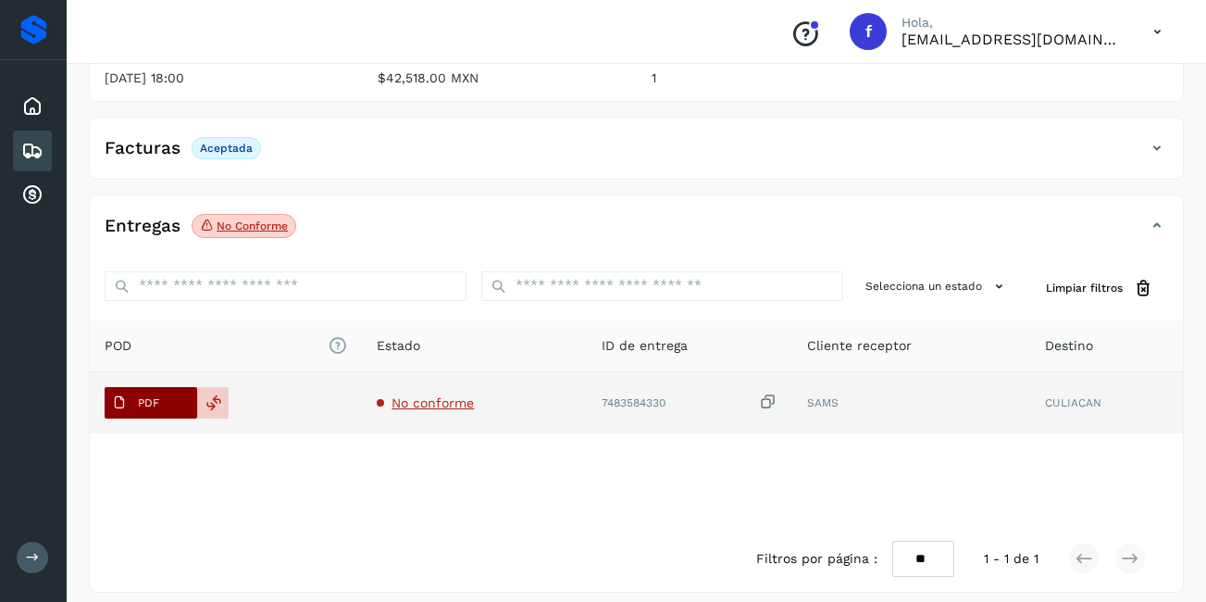
click at [131, 388] on span "PDF" at bounding box center [136, 403] width 62 height 30
click at [132, 391] on span "PDF" at bounding box center [136, 403] width 62 height 30
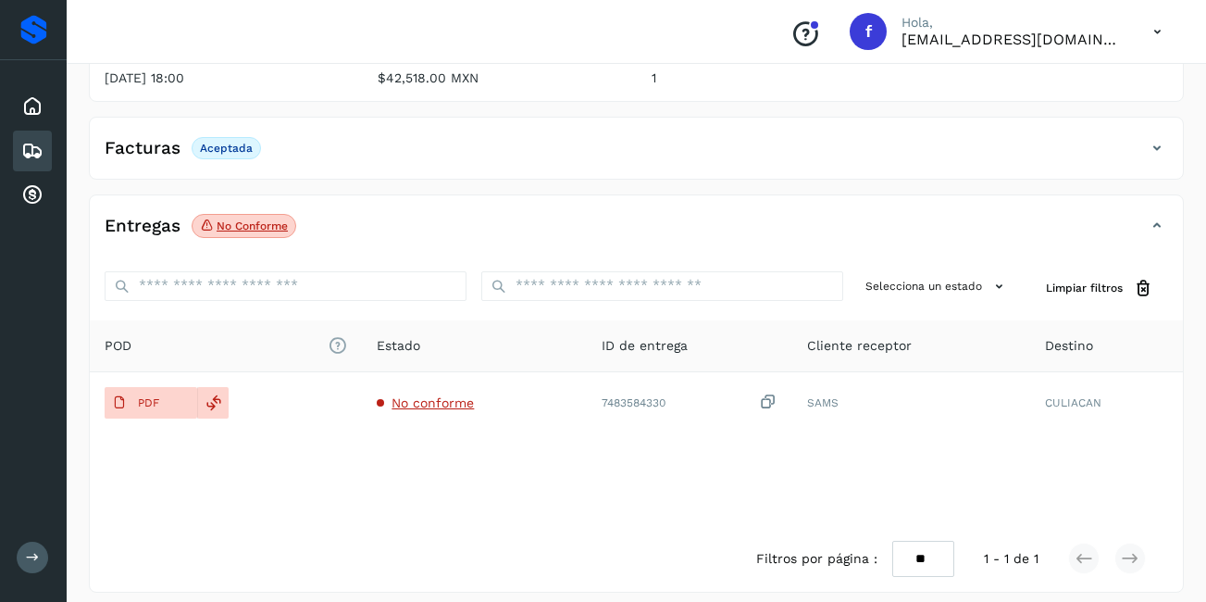
scroll to position [0, 0]
